Goal: Task Accomplishment & Management: Manage account settings

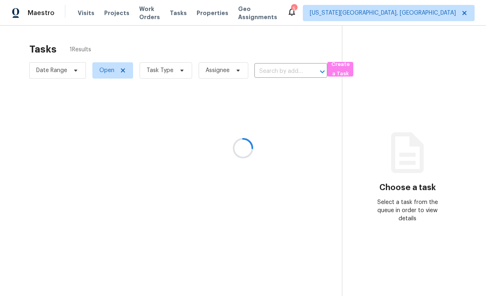
scroll to position [0, 0]
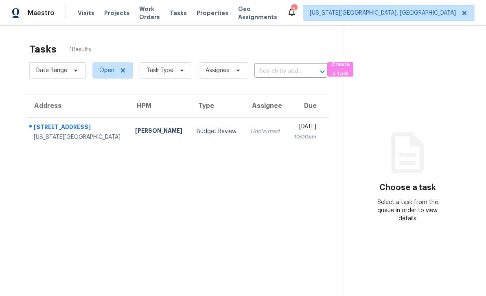
click at [78, 126] on div "4720 Skywriter Cir" at bounding box center [78, 128] width 88 height 10
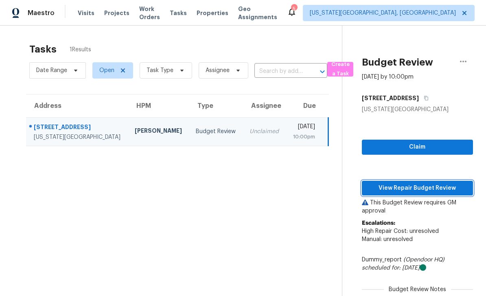
click at [422, 189] on span "View Repair Budget Review" at bounding box center [417, 188] width 98 height 10
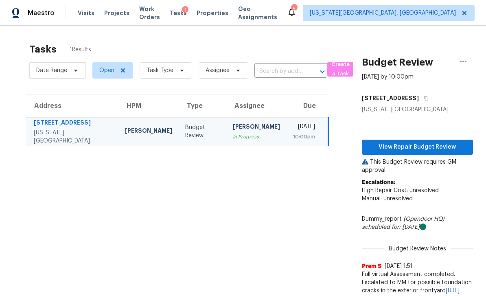
click at [435, 150] on span "View Repair Budget Review" at bounding box center [417, 147] width 98 height 10
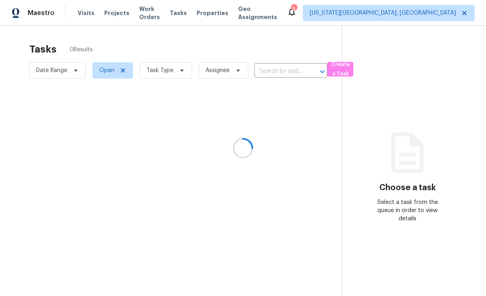
scroll to position [0, 0]
click at [154, 15] on span "Work Orders" at bounding box center [149, 13] width 21 height 16
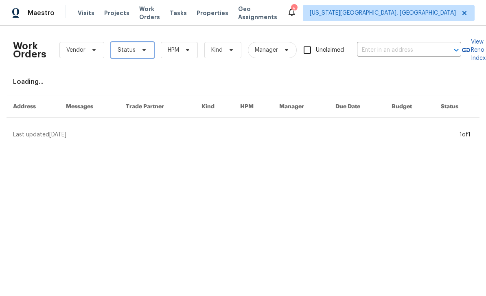
click at [151, 51] on span "Status" at bounding box center [133, 50] width 44 height 16
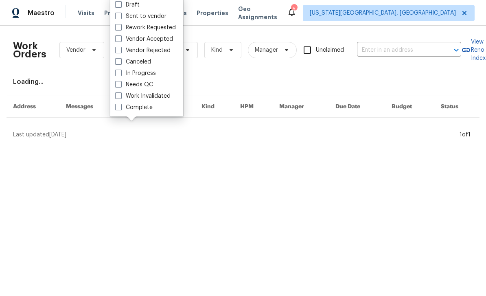
click at [118, 88] on label "Needs QC" at bounding box center [134, 85] width 38 height 8
click at [118, 86] on input "Needs QC" at bounding box center [117, 83] width 5 height 5
checkbox input "true"
